Goal: Task Accomplishment & Management: Use online tool/utility

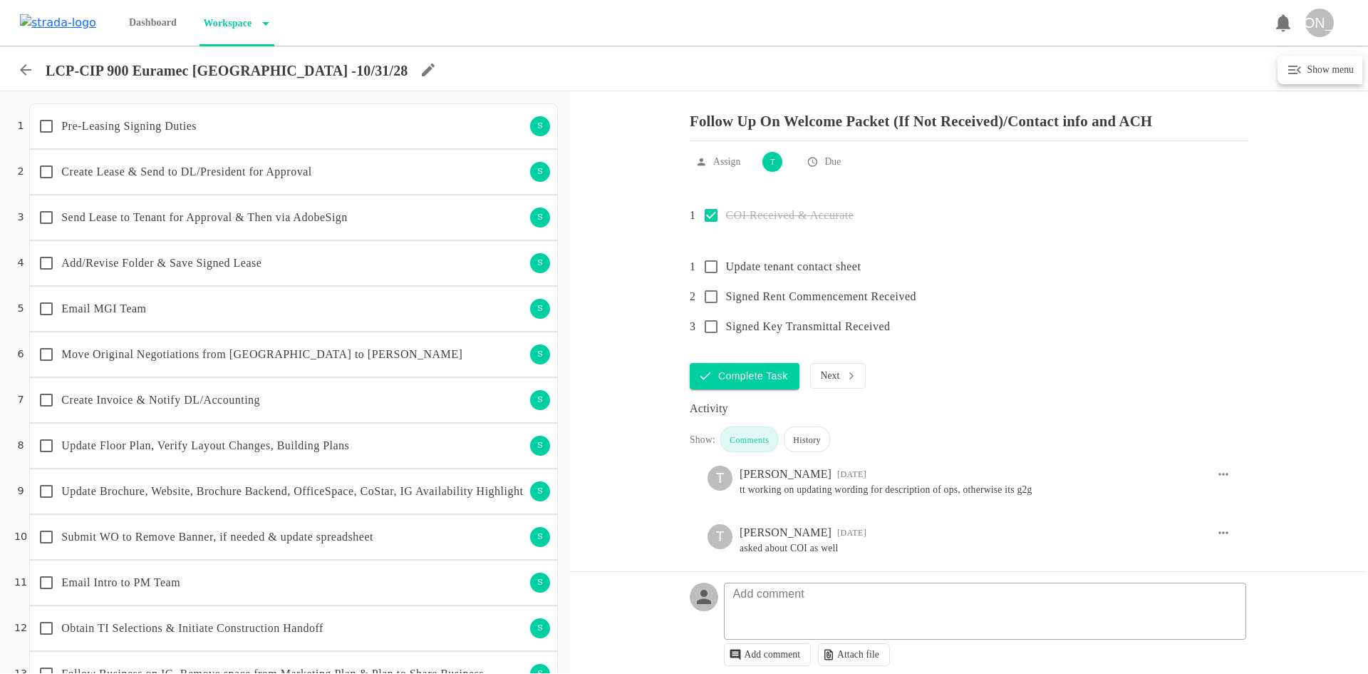
scroll to position [1085, 0]
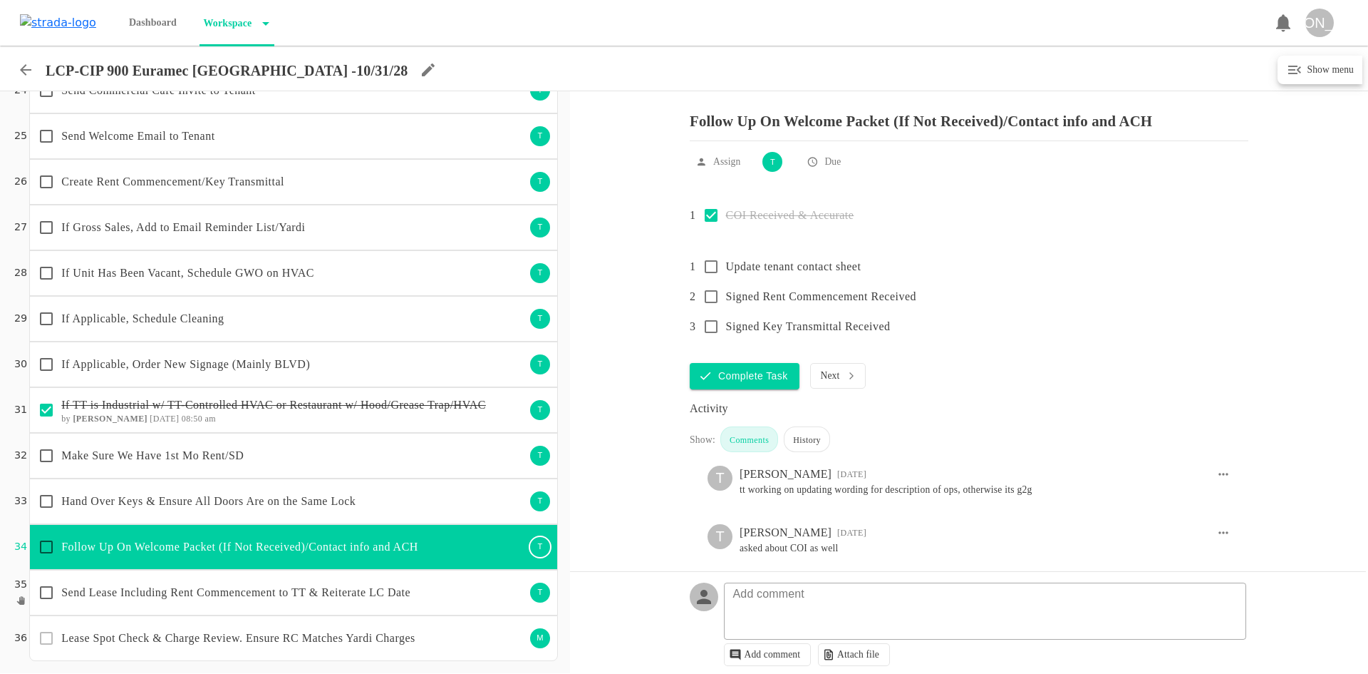
click at [233, 505] on p "Hand Over Keys & Ensure All Doors Are on the Same Lock" at bounding box center [293, 500] width 464 height 17
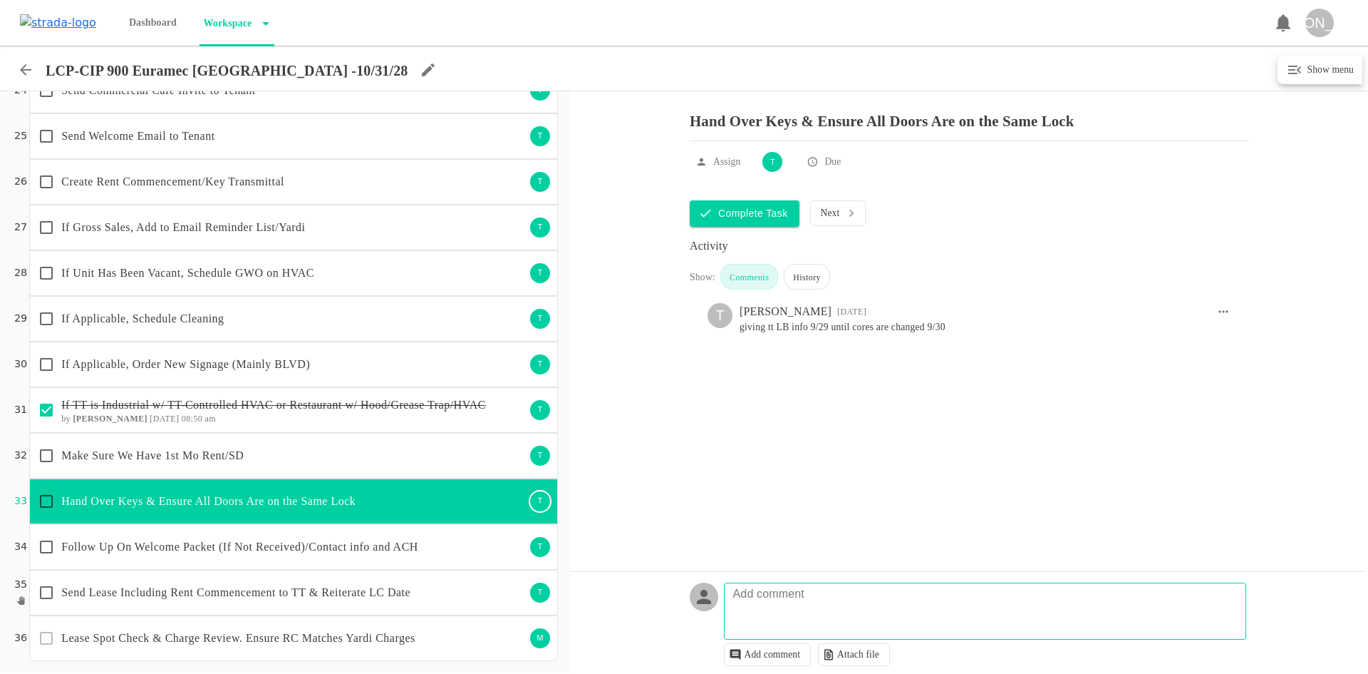
click at [795, 596] on p "Add comment" at bounding box center [769, 593] width 86 height 17
click at [1121, 618] on textarea at bounding box center [988, 617] width 522 height 41
type textarea "im meeting tt on 9/30 to change locks and hand over keys"
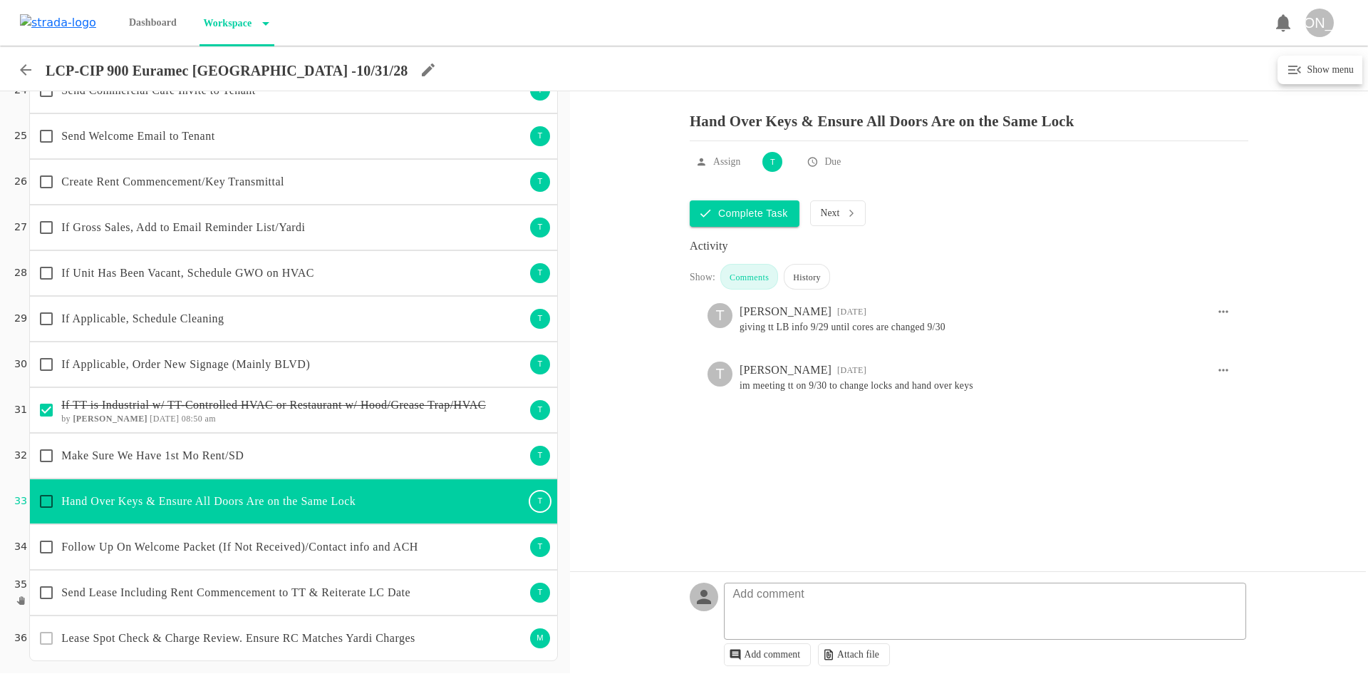
click at [150, 324] on p "If Applicable, Schedule Cleaning" at bounding box center [293, 318] width 464 height 17
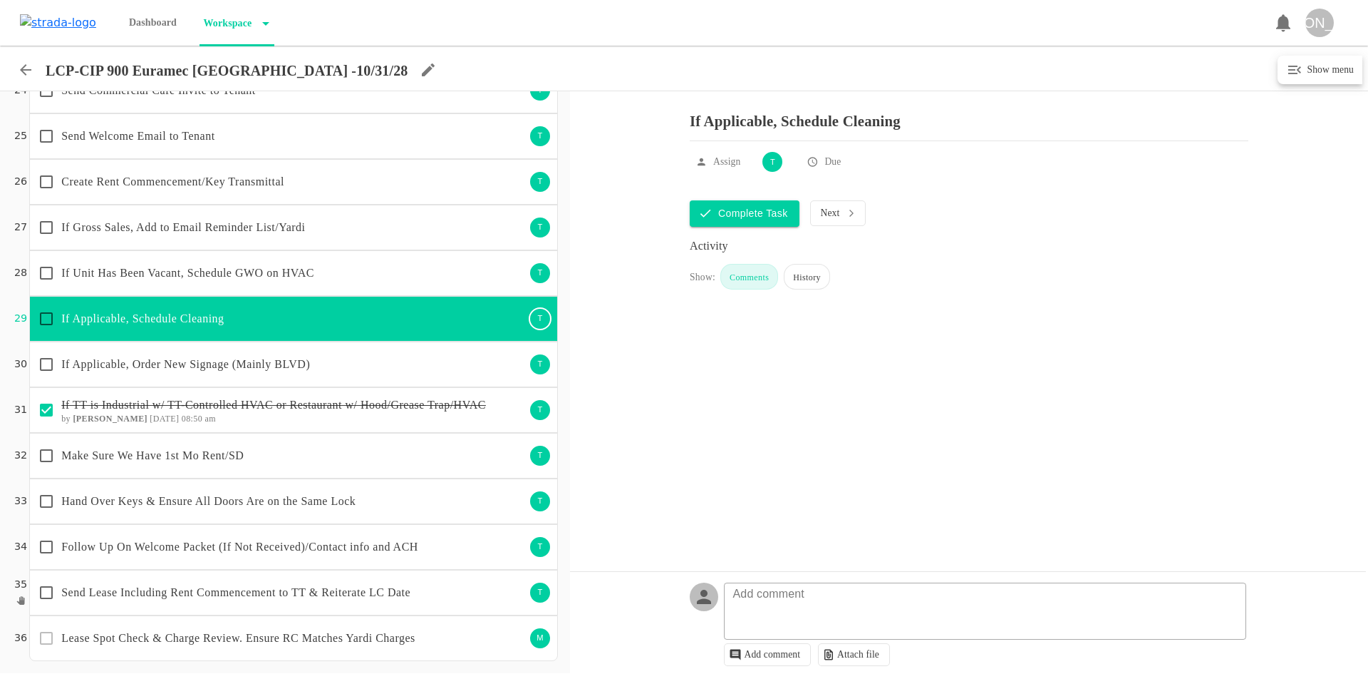
click at [45, 313] on input "checkbox" at bounding box center [46, 319] width 30 height 30
click at [140, 275] on p "If Unit Has Been Vacant, Schedule GWO on HVAC" at bounding box center [293, 272] width 464 height 17
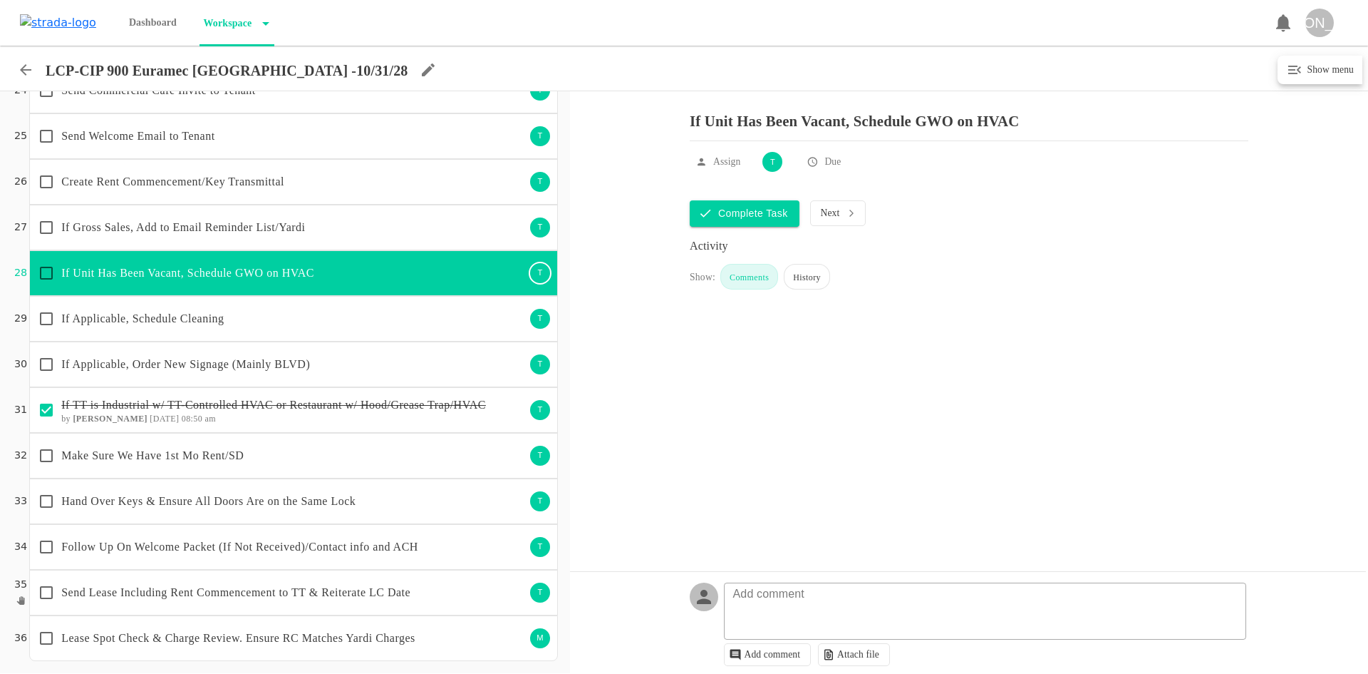
checkbox input "true"
click at [161, 217] on div "If Gross Sales, Add to Email Reminder List/Yardi" at bounding box center [278, 227] width 494 height 30
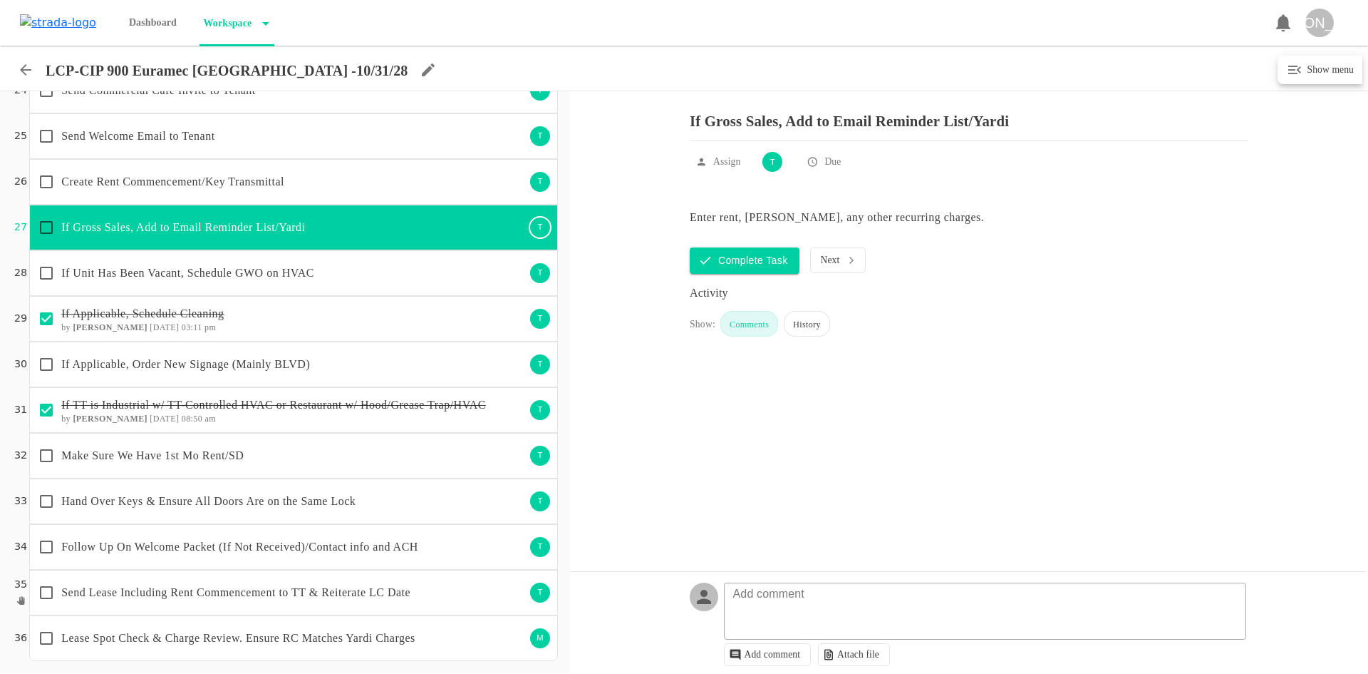
click at [46, 224] on input "checkbox" at bounding box center [46, 227] width 30 height 30
checkbox input "true"
click at [126, 200] on div "Create Rent Commencement/Key Transmittal T" at bounding box center [293, 182] width 529 height 46
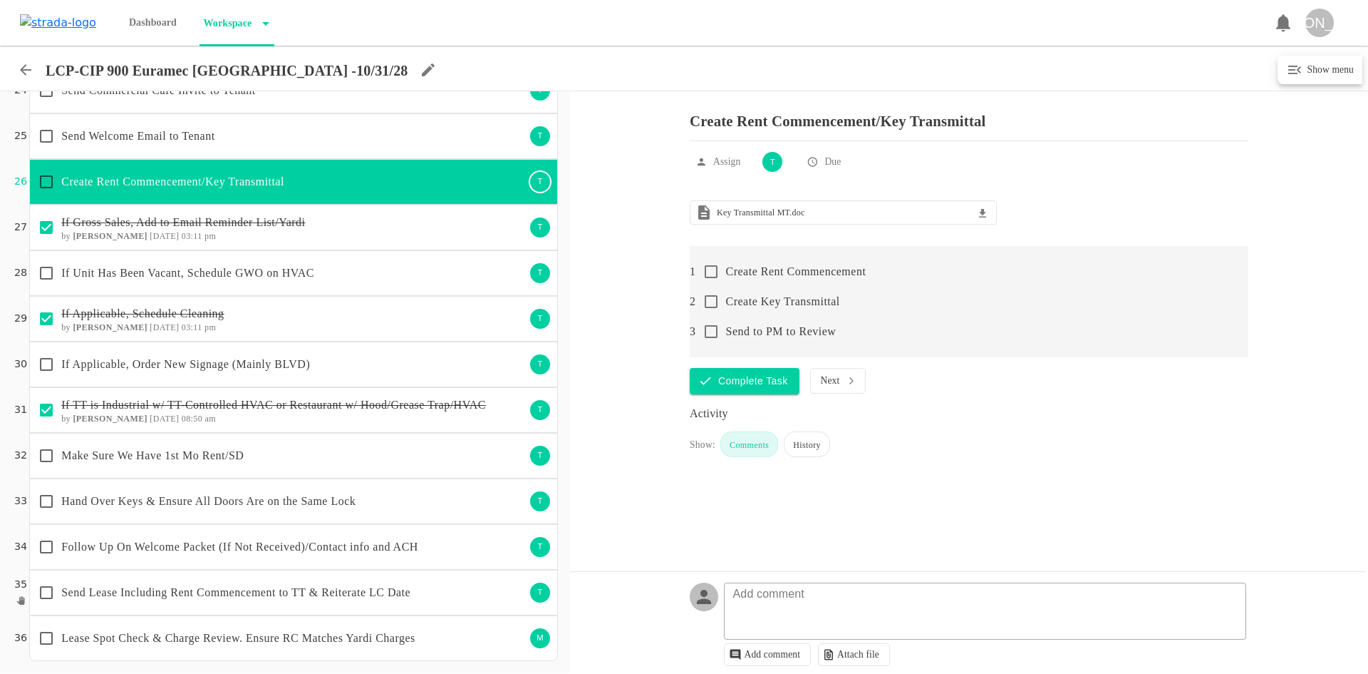
click at [706, 281] on input "checkbox" at bounding box center [711, 272] width 30 height 30
checkbox input "false"
click at [712, 309] on input "checkbox" at bounding box center [711, 302] width 30 height 30
checkbox input "false"
checkbox input "true"
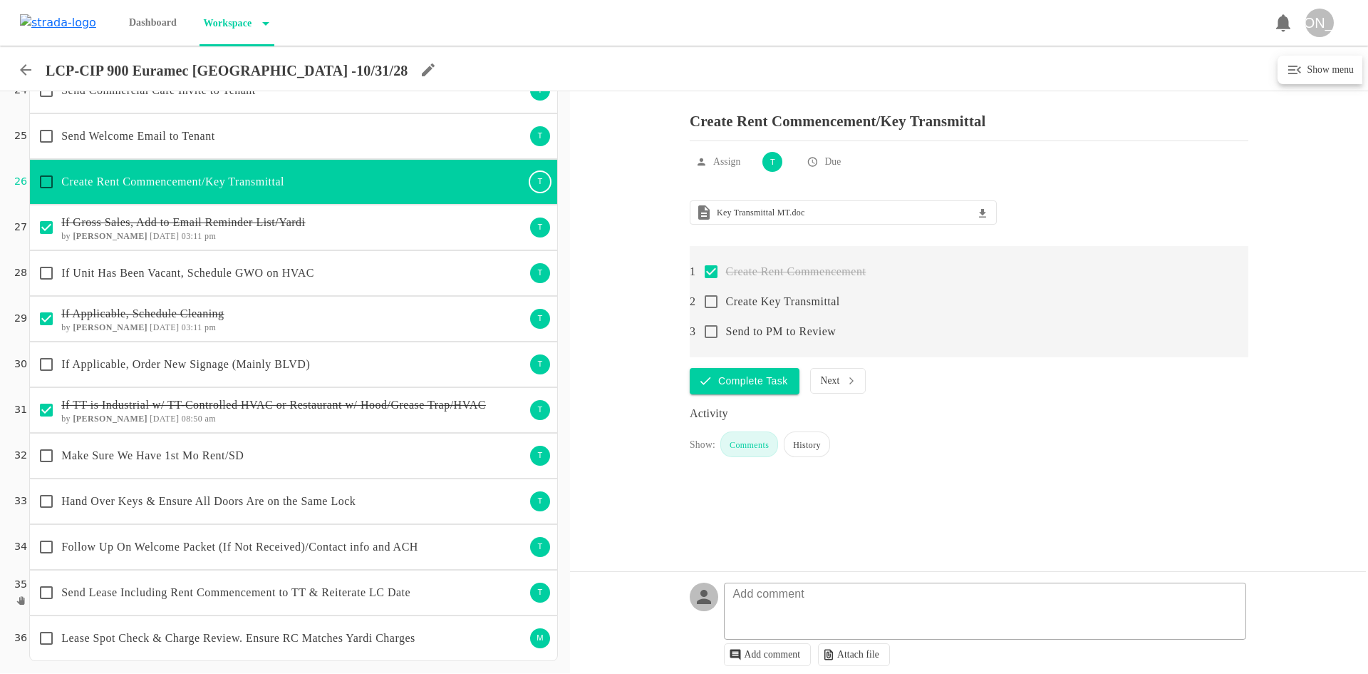
checkbox input "true"
click at [711, 336] on input "checkbox" at bounding box center [711, 331] width 30 height 30
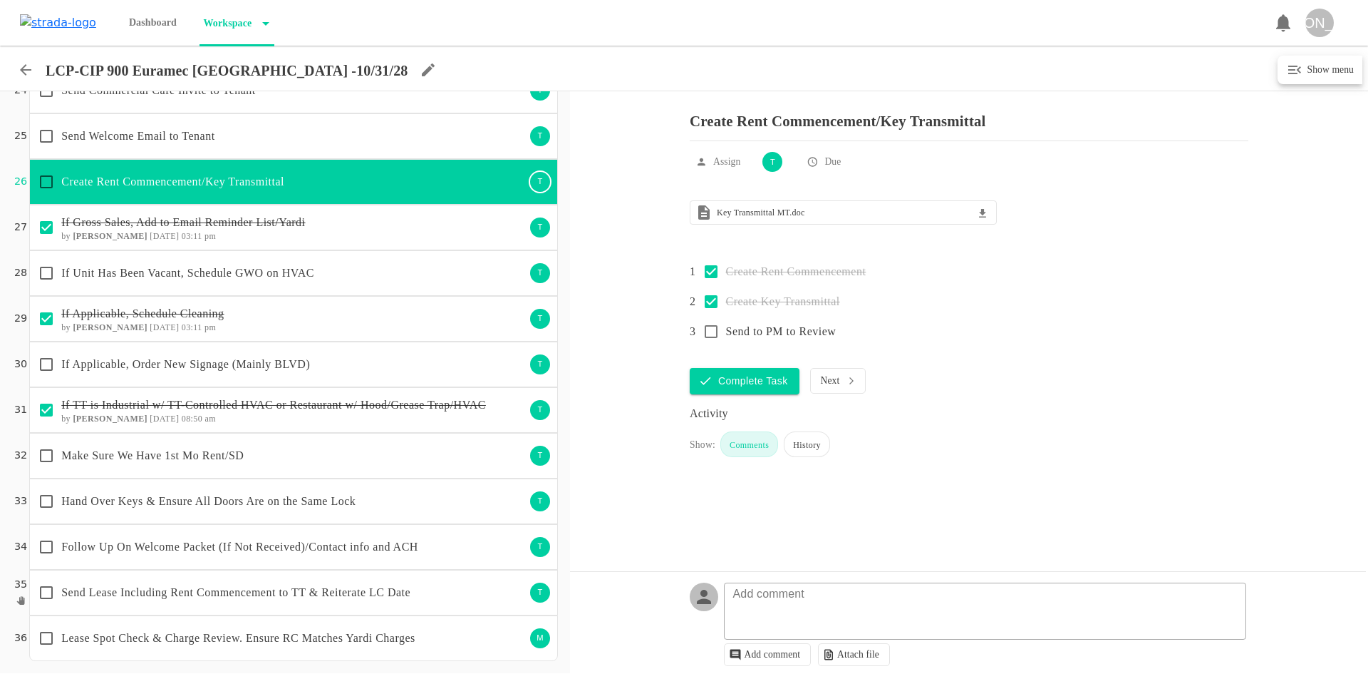
checkbox input "true"
click at [811, 616] on textarea at bounding box center [988, 617] width 522 height 41
type textarea "bringing when i meet the tt at 33"
